Goal: Information Seeking & Learning: Learn about a topic

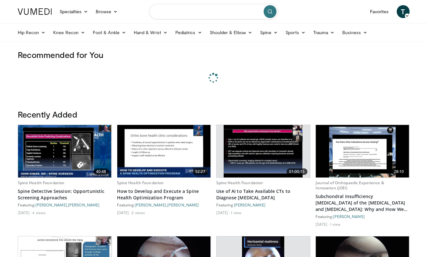
click at [237, 15] on input "Search topics, interventions" at bounding box center [213, 11] width 129 height 15
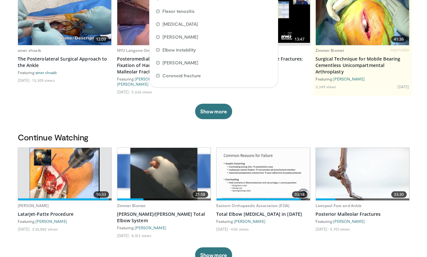
scroll to position [74, 0]
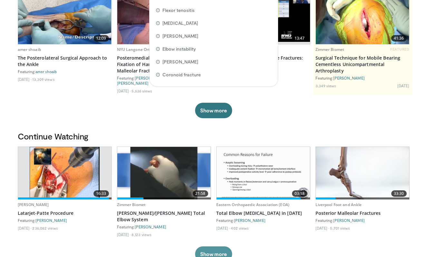
click at [210, 247] on button "Show more" at bounding box center [213, 253] width 37 height 15
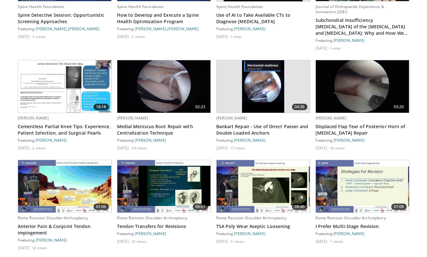
scroll to position [501, 0]
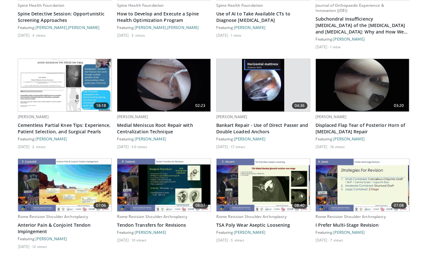
click at [259, 162] on img at bounding box center [262, 185] width 93 height 52
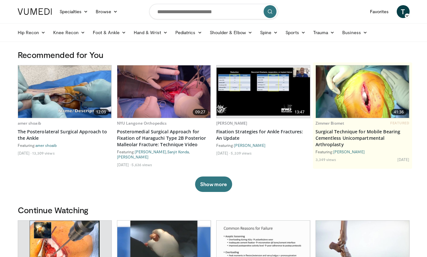
scroll to position [0, 0]
click at [192, 7] on input "Search topics, interventions" at bounding box center [213, 11] width 129 height 15
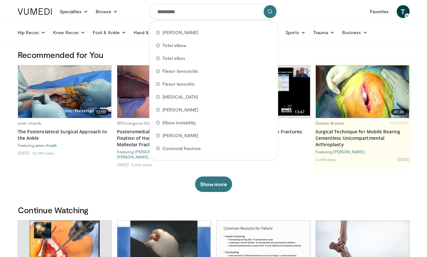
type input "**********"
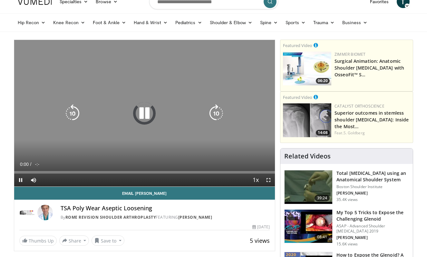
scroll to position [14, 0]
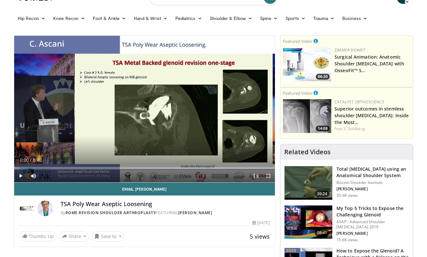
click at [268, 175] on span "Video Player" at bounding box center [268, 175] width 13 height 13
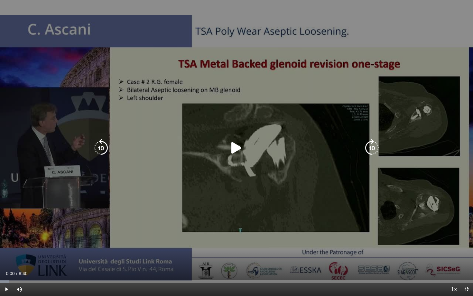
click at [248, 144] on div "Video Player" at bounding box center [237, 148] width 284 height 13
click at [239, 148] on icon "Video Player" at bounding box center [237, 148] width 18 height 18
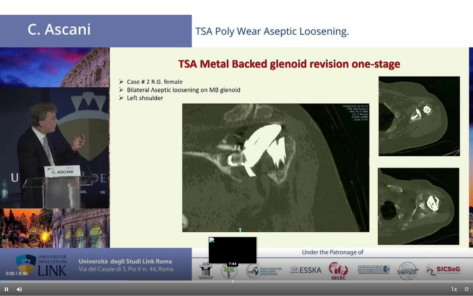
click at [233, 257] on div "Progress Bar" at bounding box center [233, 281] width 1 height 3
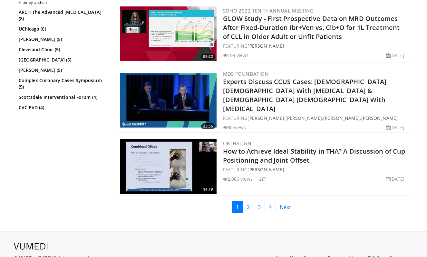
scroll to position [1347, 0]
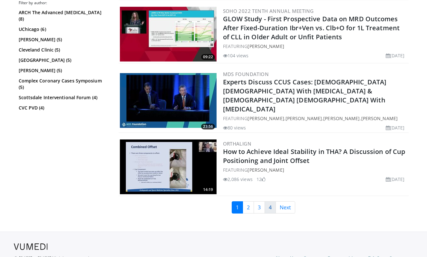
click at [275, 201] on link "4" at bounding box center [269, 207] width 11 height 12
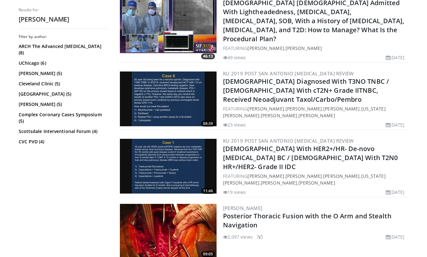
scroll to position [1524, 0]
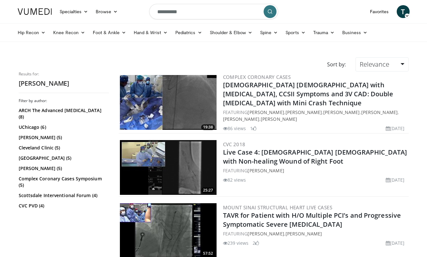
click at [405, 10] on span "T" at bounding box center [402, 11] width 13 height 13
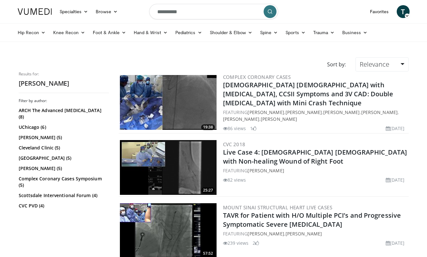
click at [41, 10] on img at bounding box center [35, 11] width 34 height 6
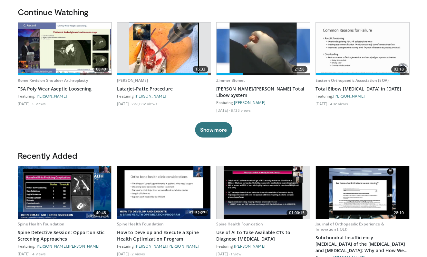
scroll to position [196, 0]
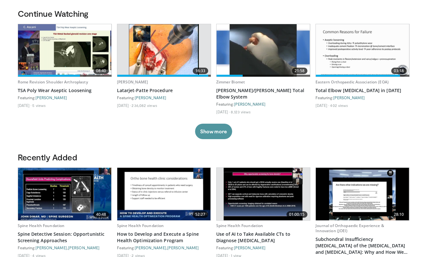
click at [218, 124] on button "Show more" at bounding box center [213, 131] width 37 height 15
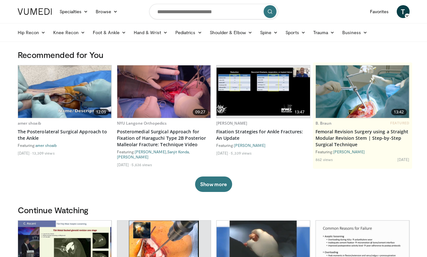
scroll to position [0, 0]
click at [381, 11] on link "Favorites" at bounding box center [379, 11] width 27 height 13
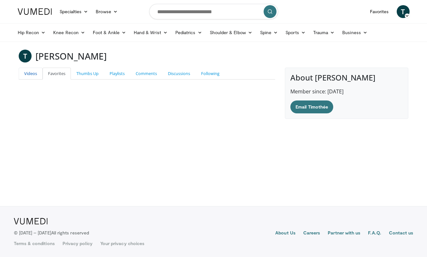
click at [24, 75] on link "Videos" at bounding box center [31, 74] width 24 height 12
click at [116, 70] on link "Playlists" at bounding box center [117, 74] width 26 height 12
click at [82, 75] on link "Thumbs Up" at bounding box center [87, 74] width 33 height 12
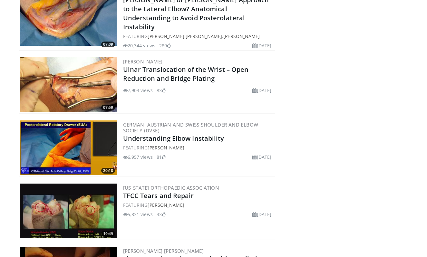
scroll to position [730, 0]
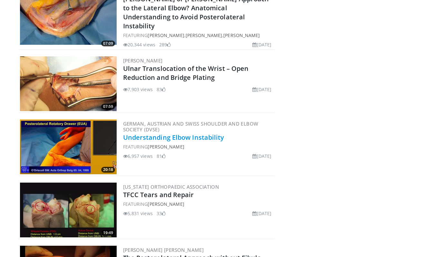
click at [206, 136] on link "Understanding Elbow Instability" at bounding box center [173, 137] width 101 height 9
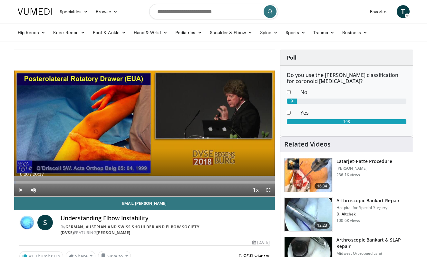
click at [268, 190] on span "Video Player" at bounding box center [268, 189] width 13 height 13
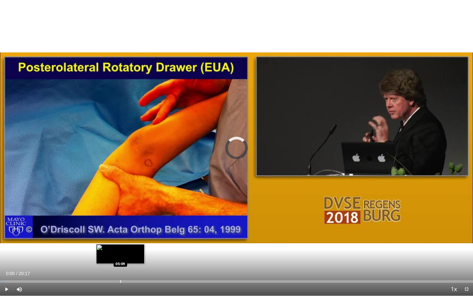
click at [120, 257] on div "Loaded : 0.81% 00:00 05:09" at bounding box center [236, 280] width 473 height 6
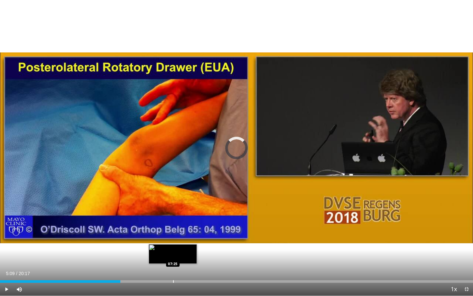
click at [173, 257] on div "Loaded : 25.47% 05:09 07:25" at bounding box center [236, 280] width 473 height 6
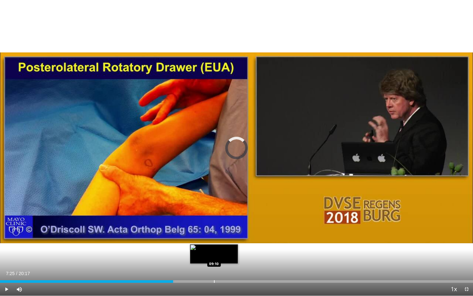
click at [214, 257] on div "Loaded : 36.97% 07:25 09:10" at bounding box center [236, 280] width 473 height 6
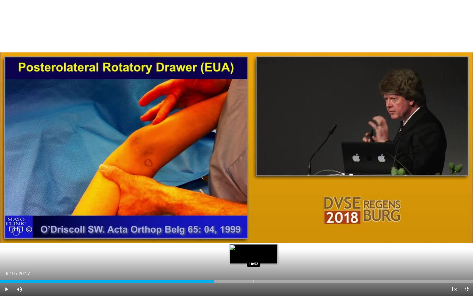
click at [254, 257] on div "Progress Bar" at bounding box center [254, 281] width 1 height 3
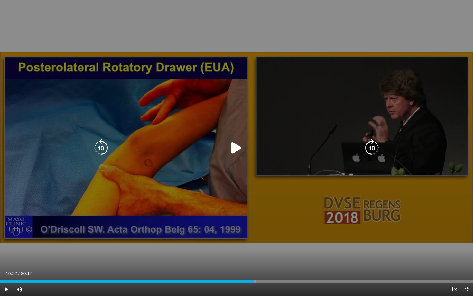
click at [198, 193] on div "10 seconds Tap to unmute" at bounding box center [236, 148] width 473 height 296
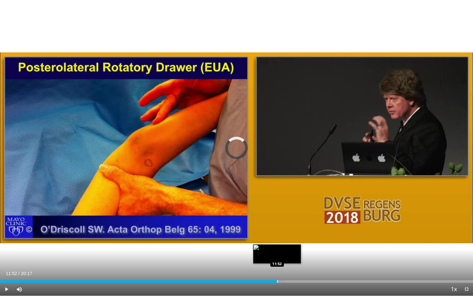
click at [277, 257] on div "Loaded : 60.27% 11:52 11:52" at bounding box center [236, 280] width 473 height 6
click at [308, 257] on div "Progress Bar" at bounding box center [308, 281] width 1 height 3
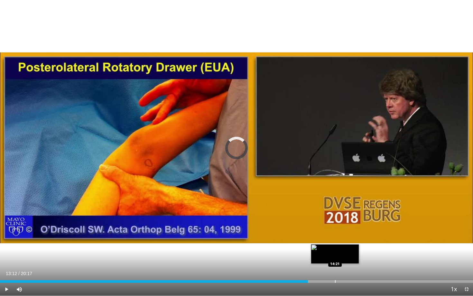
click at [335, 257] on div "Loaded : 0.00% 13:12 14:21" at bounding box center [236, 280] width 473 height 6
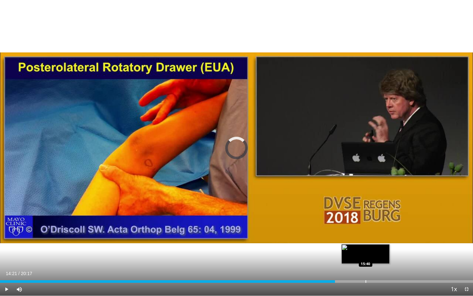
click at [366, 257] on div "Loaded : 70.66% 14:21 15:40" at bounding box center [236, 280] width 473 height 6
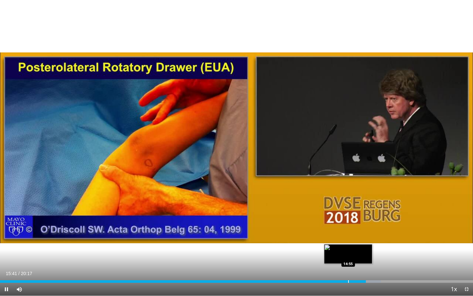
click at [348, 257] on div "Progress Bar" at bounding box center [348, 281] width 1 height 3
click at [334, 257] on div "Loaded : 73.94% 14:56 14:20" at bounding box center [236, 280] width 473 height 6
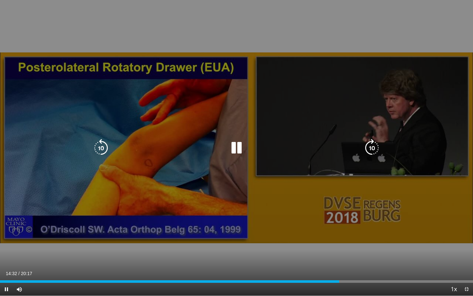
click at [239, 150] on icon "Video Player" at bounding box center [237, 148] width 18 height 18
click at [239, 151] on icon "Video Player" at bounding box center [237, 148] width 18 height 18
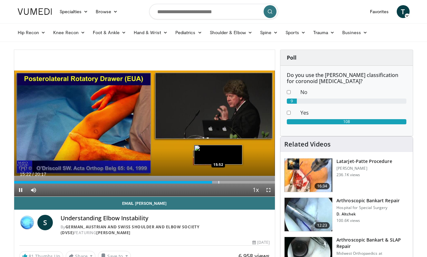
click at [219, 183] on div "Progress Bar" at bounding box center [218, 182] width 1 height 3
click at [228, 181] on div "Progress Bar" at bounding box center [228, 182] width 1 height 3
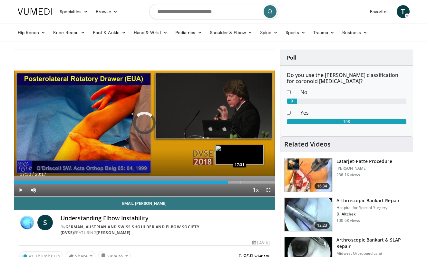
click at [239, 180] on div "Loaded : 82.74% 16:39 17:31" at bounding box center [144, 180] width 261 height 6
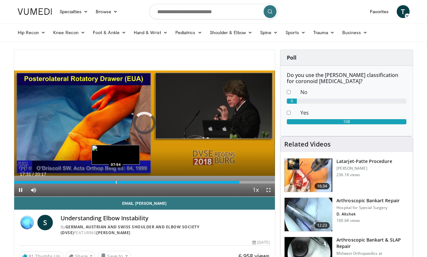
click at [116, 182] on div "Progress Bar" at bounding box center [116, 182] width 1 height 3
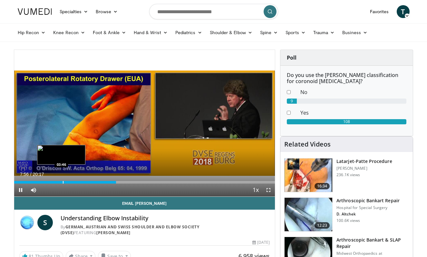
click at [63, 182] on div "Progress Bar" at bounding box center [63, 182] width 1 height 3
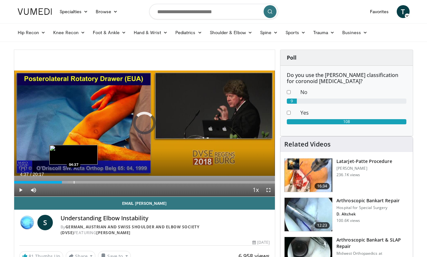
click at [74, 182] on div "Progress Bar" at bounding box center [74, 182] width 1 height 3
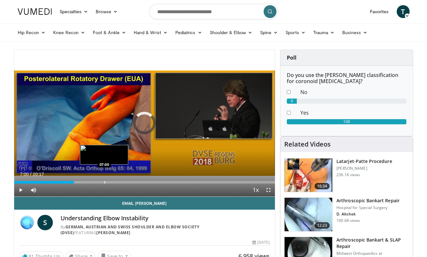
click at [104, 180] on div "Loaded : 23.82% 04:38 07:00" at bounding box center [144, 180] width 261 height 6
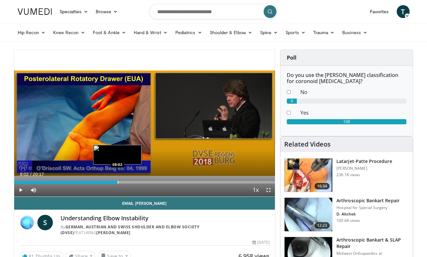
click at [117, 182] on div "Progress Bar" at bounding box center [117, 182] width 1 height 3
click at [122, 182] on div "Progress Bar" at bounding box center [122, 182] width 1 height 3
click at [117, 181] on div "Progress Bar" at bounding box center [117, 182] width 1 height 3
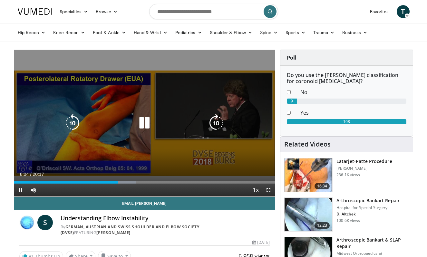
click at [150, 122] on icon "Video Player" at bounding box center [144, 123] width 18 height 18
click at [147, 119] on icon "Video Player" at bounding box center [144, 123] width 18 height 18
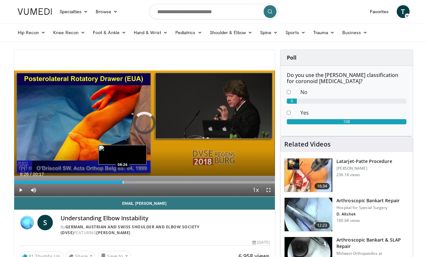
click at [123, 182] on div "Progress Bar" at bounding box center [123, 182] width 1 height 3
click at [130, 182] on div "Progress Bar" at bounding box center [130, 182] width 1 height 3
click at [130, 179] on div "Loaded : 49.29% 09:04 09:05" at bounding box center [144, 180] width 261 height 6
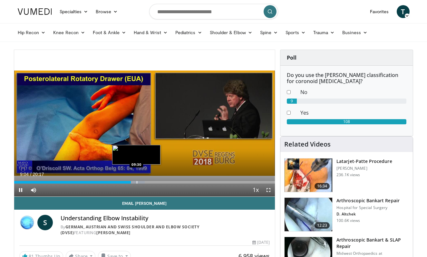
click at [137, 183] on div "Progress Bar" at bounding box center [136, 182] width 1 height 3
click at [142, 183] on div "Progress Bar" at bounding box center [142, 182] width 1 height 3
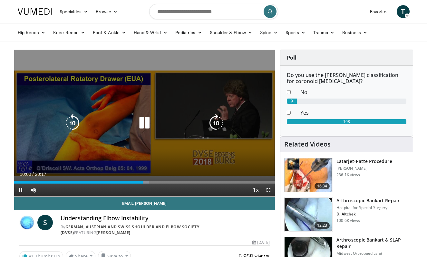
click at [152, 126] on icon "Video Player" at bounding box center [144, 123] width 18 height 18
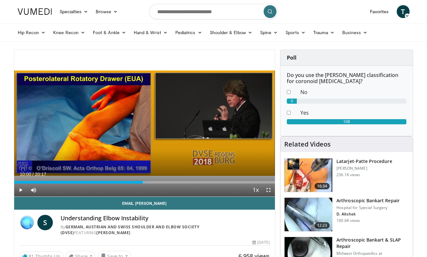
click at [269, 188] on span "Video Player" at bounding box center [268, 189] width 13 height 13
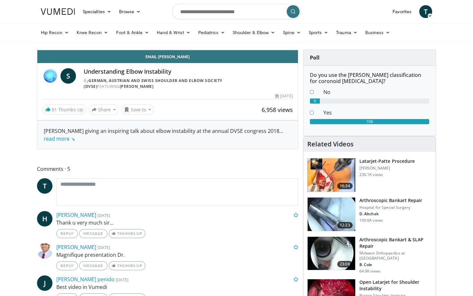
click at [177, 59] on icon "Video Player" at bounding box center [168, 50] width 18 height 18
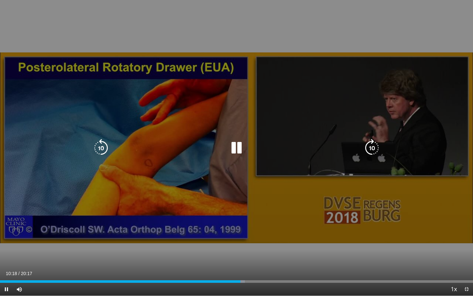
click at [235, 149] on icon "Video Player" at bounding box center [237, 148] width 18 height 18
